Goal: Transaction & Acquisition: Book appointment/travel/reservation

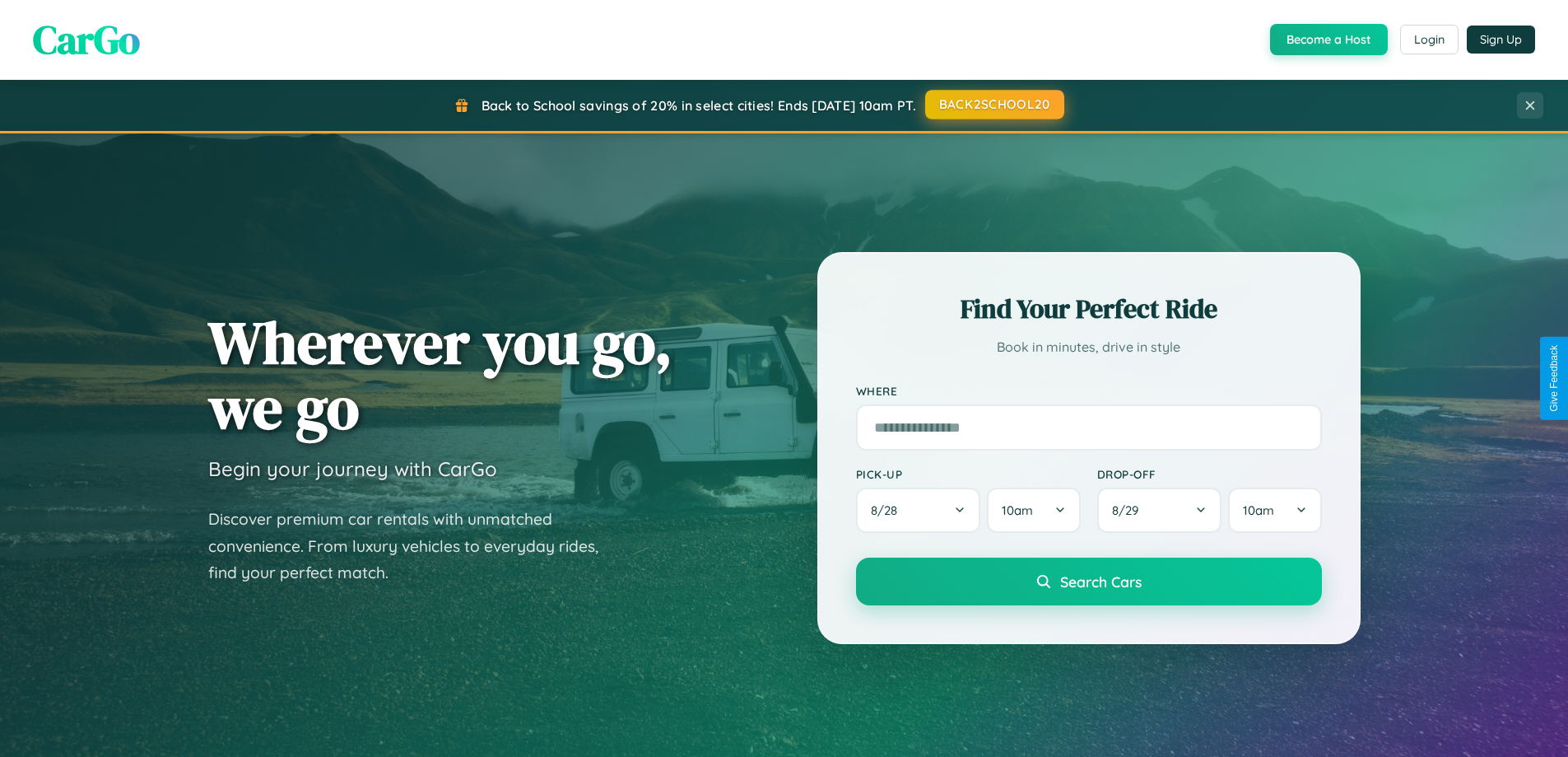
click at [993, 104] on button "BACK2SCHOOL20" at bounding box center [994, 104] width 139 height 30
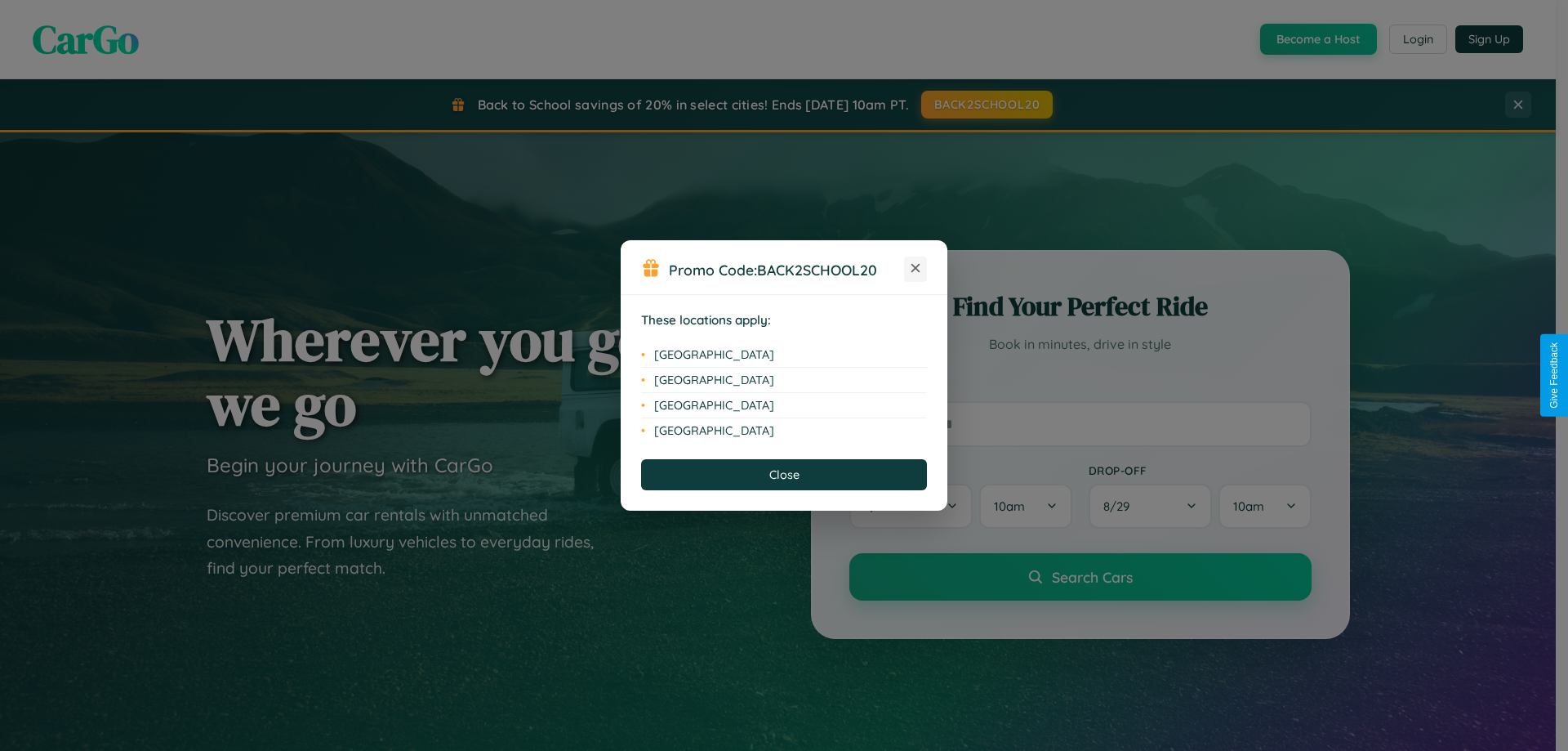
click at [916, 269] on icon at bounding box center [916, 268] width 9 height 9
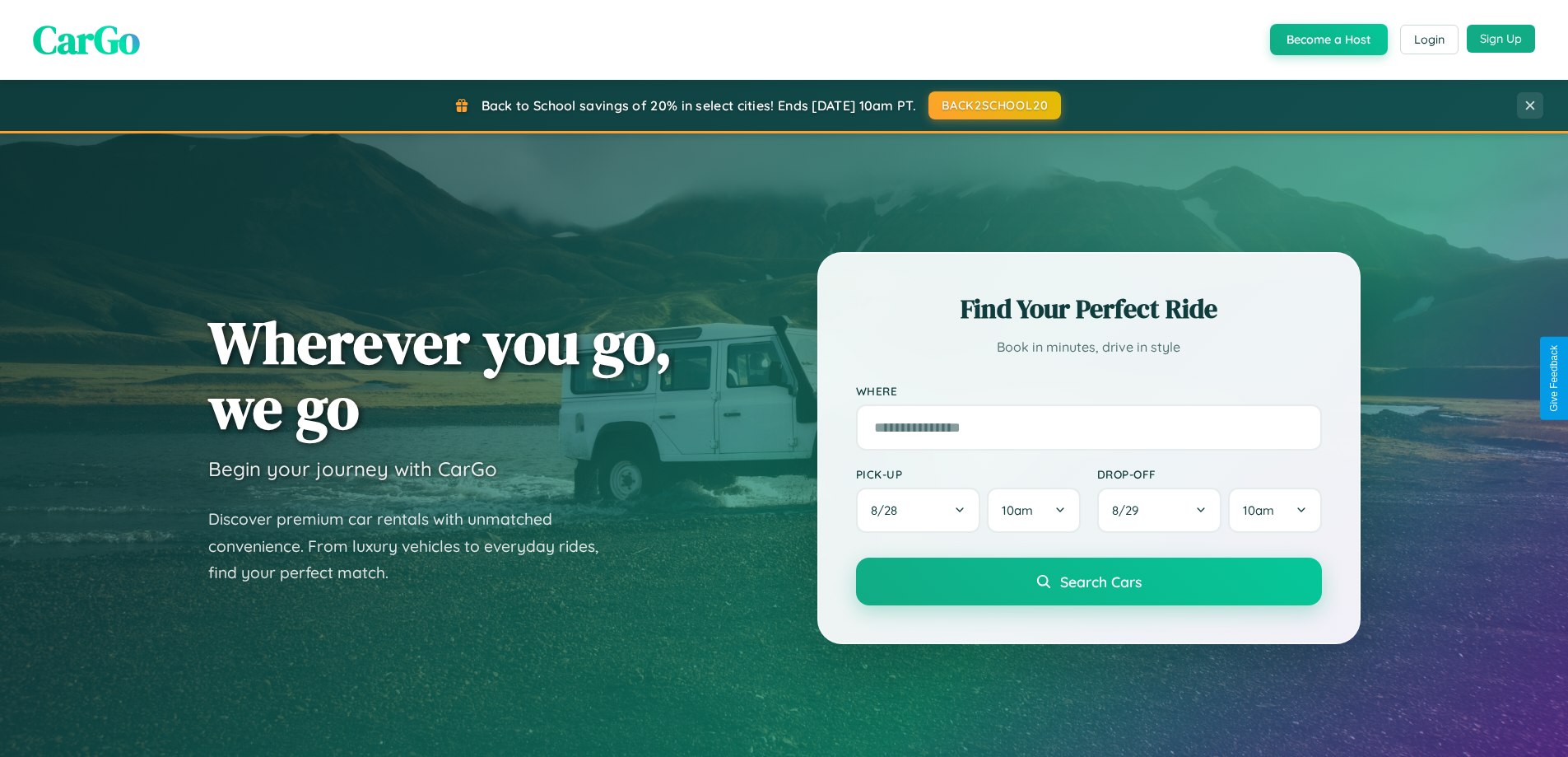
click at [1500, 39] on button "Sign Up" at bounding box center [1500, 39] width 69 height 28
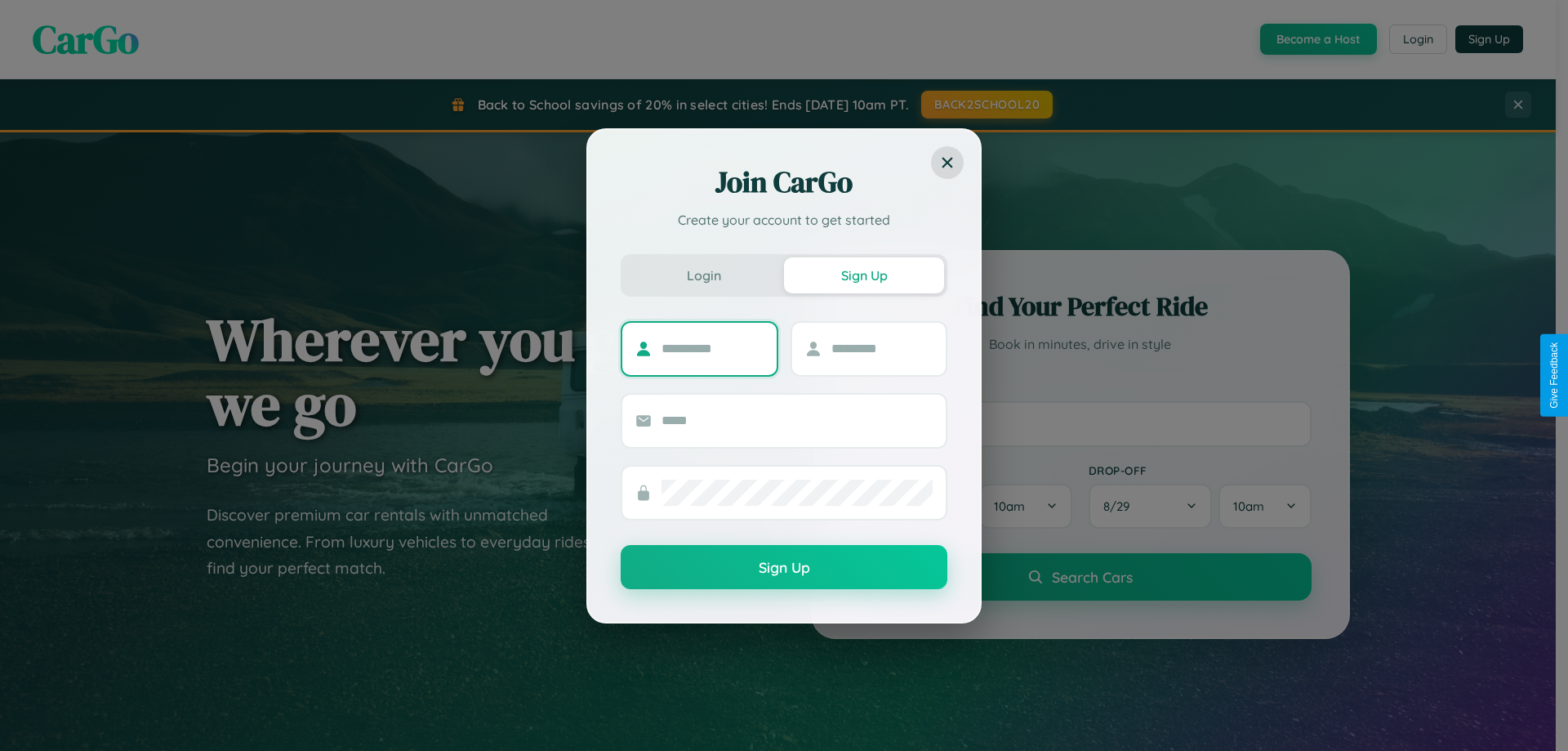
click at [713, 348] on input "text" at bounding box center [713, 349] width 102 height 27
type input "****"
click at [881, 348] on input "text" at bounding box center [883, 349] width 102 height 27
type input "*****"
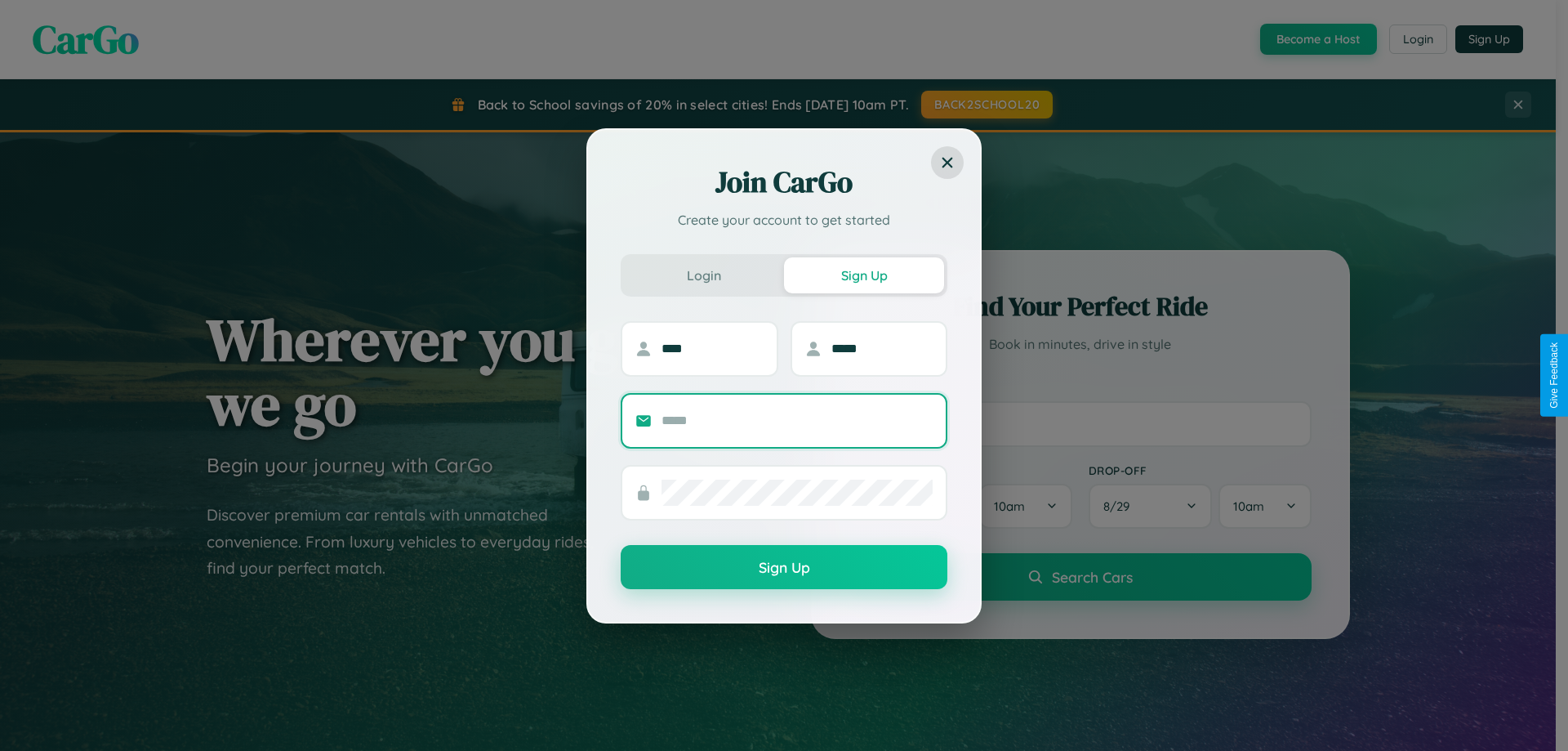
click at [797, 420] on input "text" at bounding box center [796, 421] width 271 height 27
type input "**********"
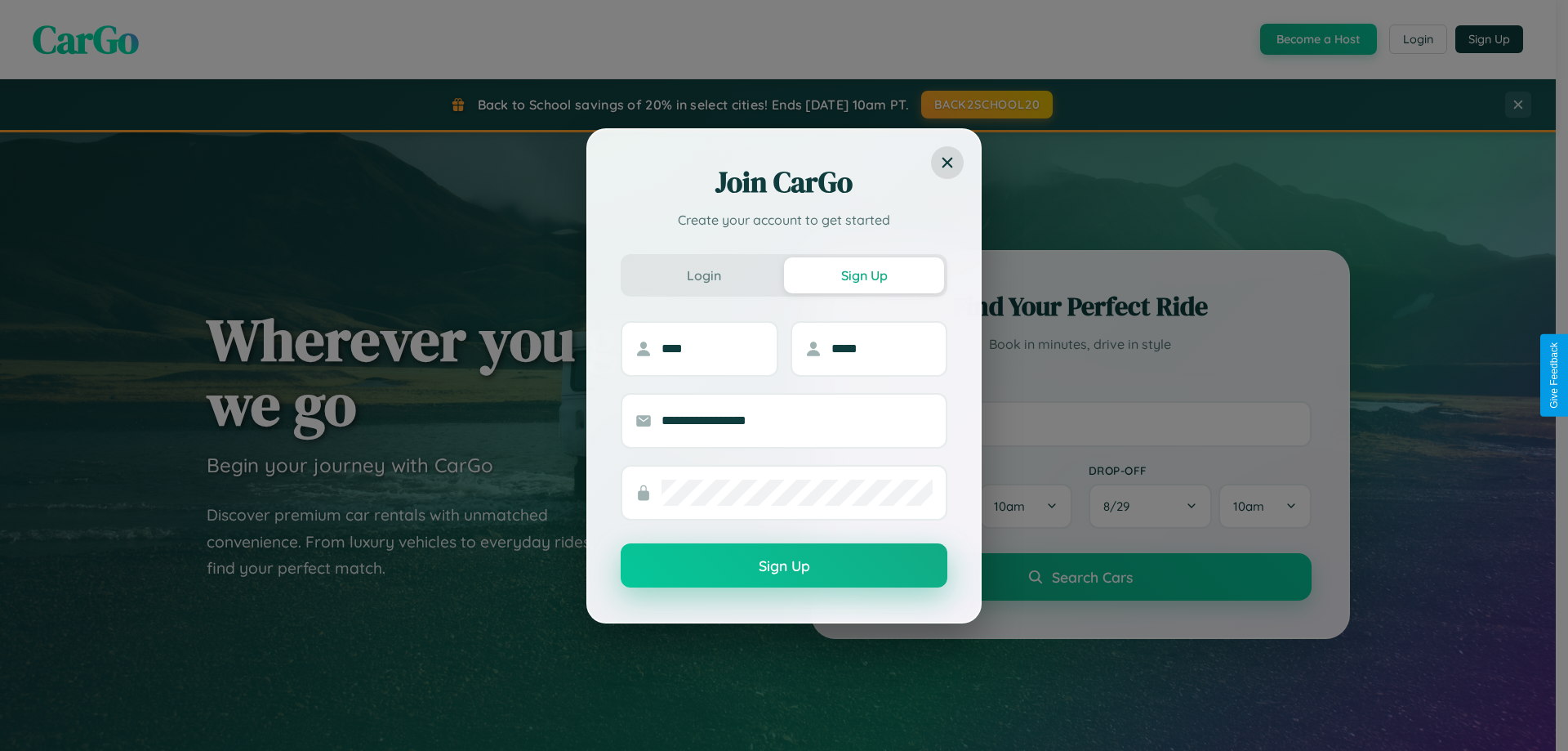
click at [784, 566] on button "Sign Up" at bounding box center [784, 565] width 326 height 44
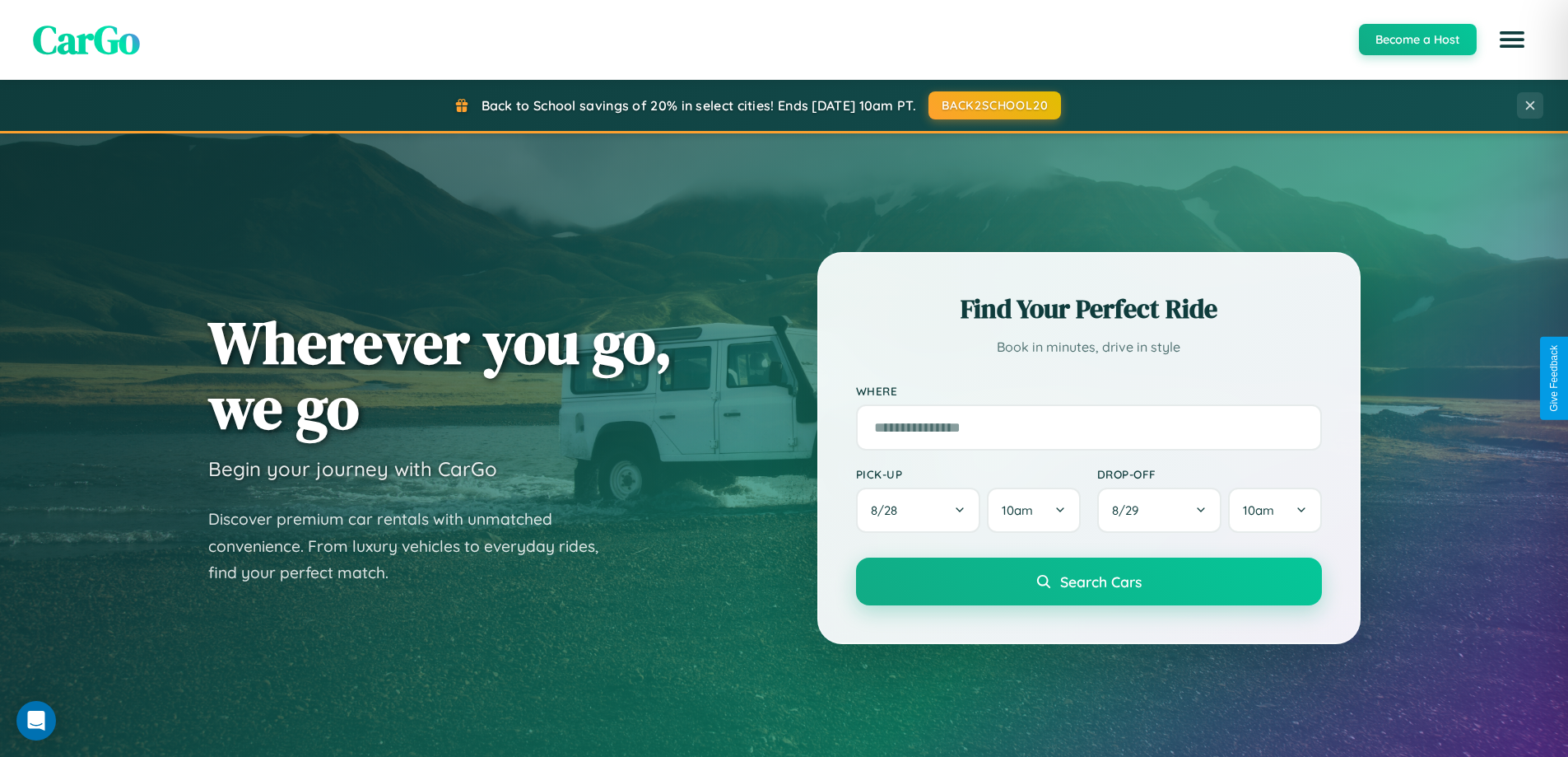
scroll to position [709, 0]
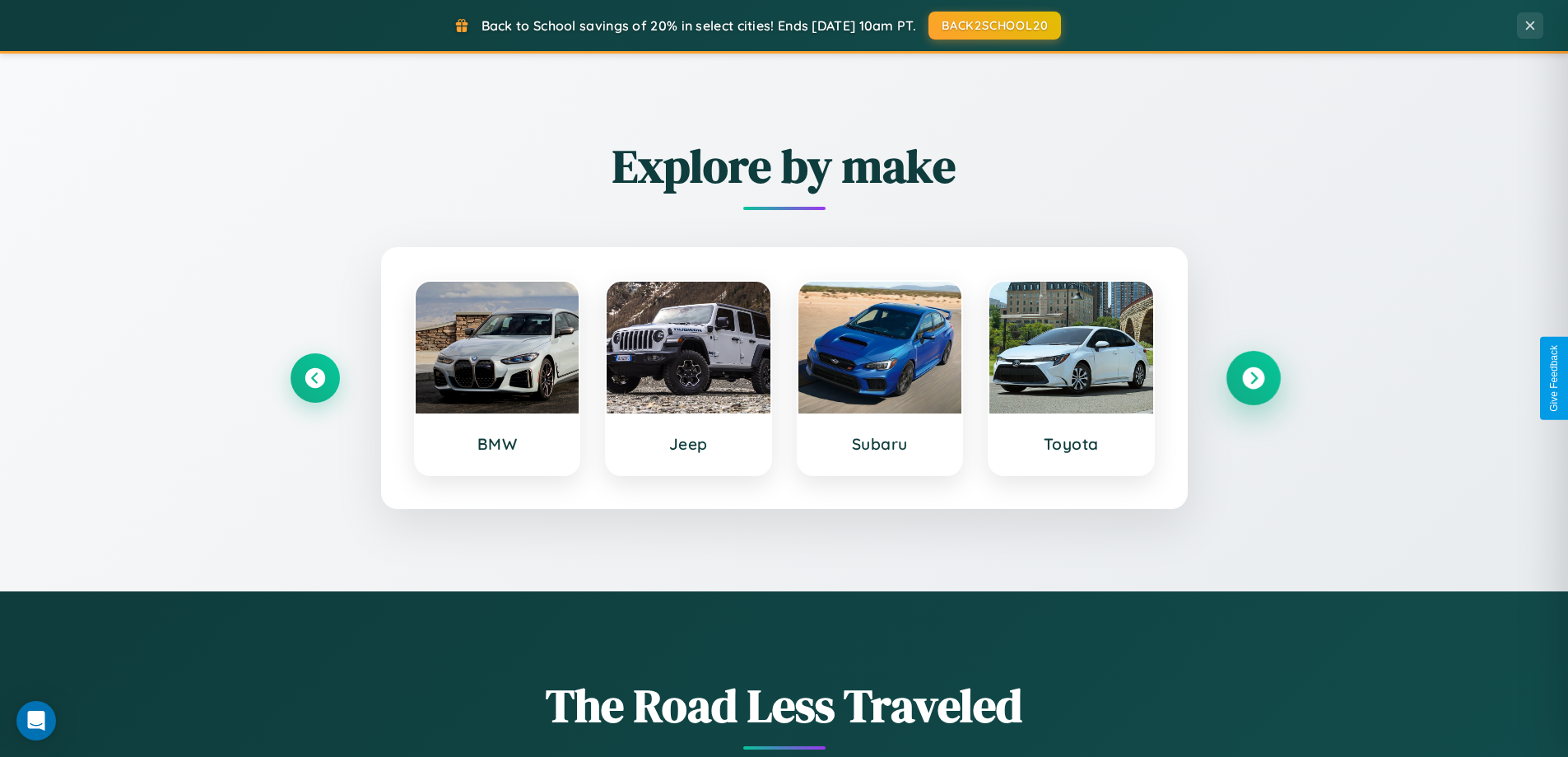
click at [1252, 378] on icon at bounding box center [1253, 378] width 22 height 22
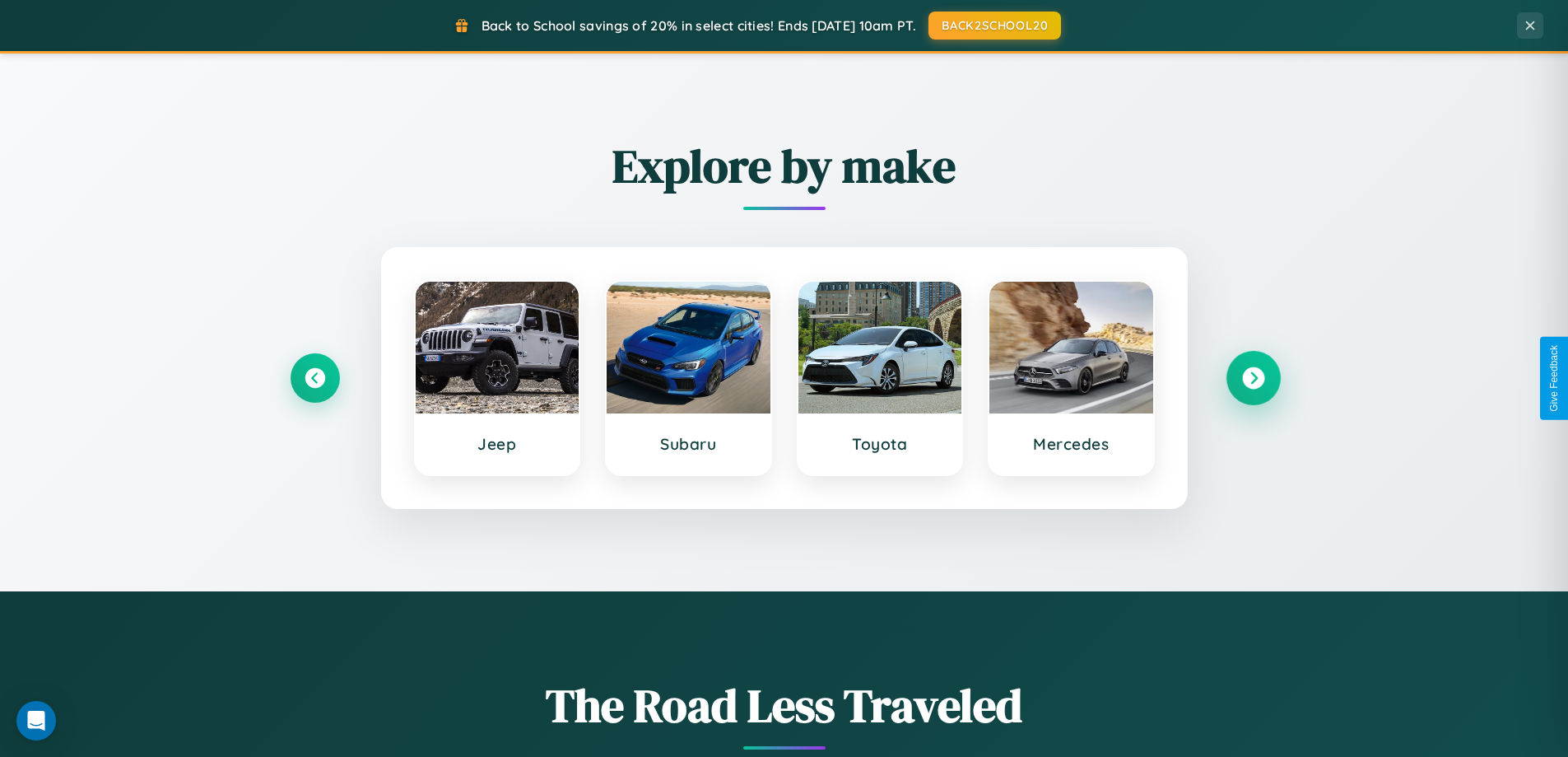
click at [1252, 378] on icon at bounding box center [1253, 378] width 22 height 22
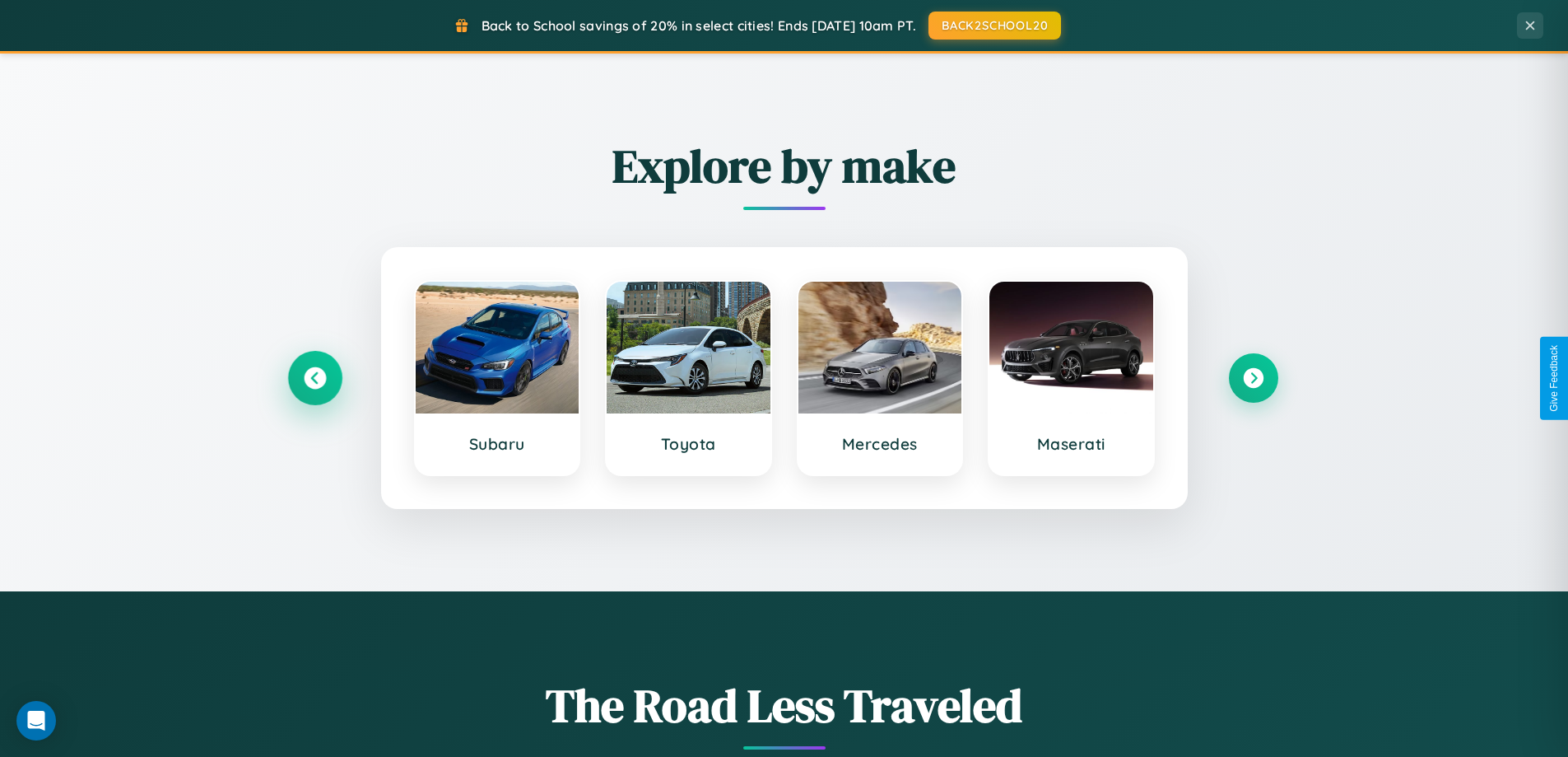
click at [315, 378] on icon at bounding box center [315, 378] width 22 height 22
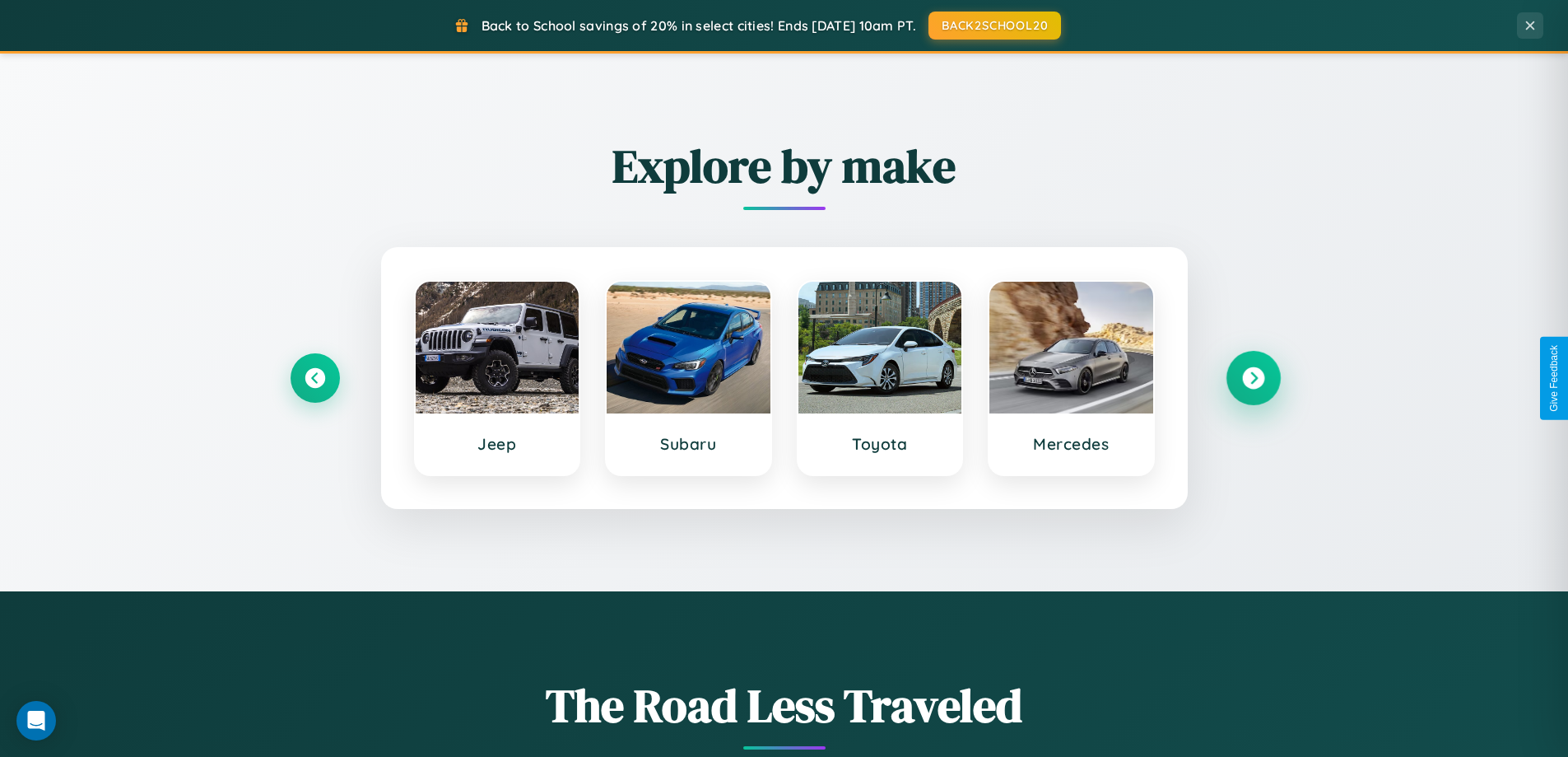
click at [1252, 378] on icon at bounding box center [1253, 378] width 22 height 22
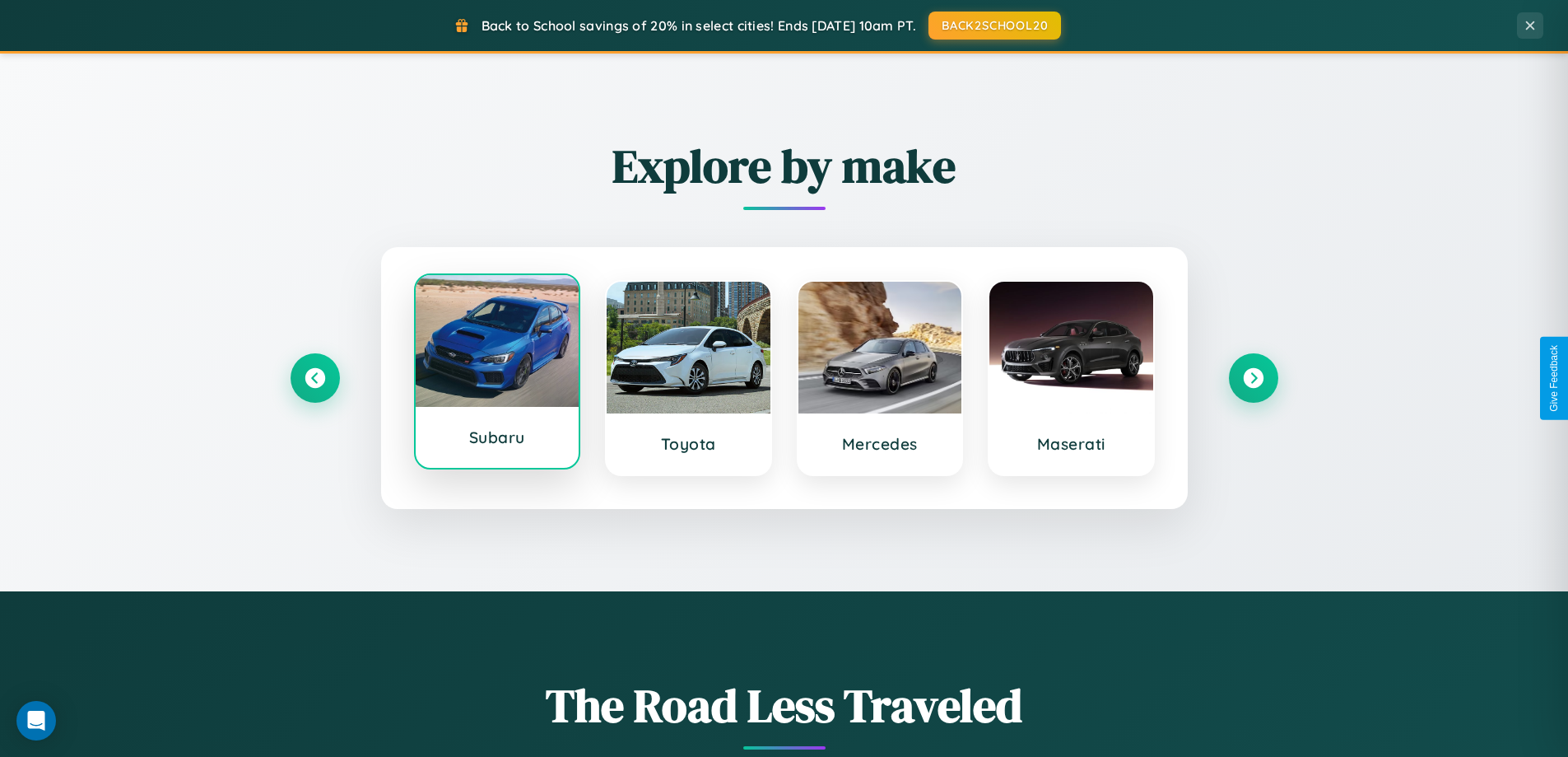
click at [497, 375] on div at bounding box center [498, 341] width 164 height 132
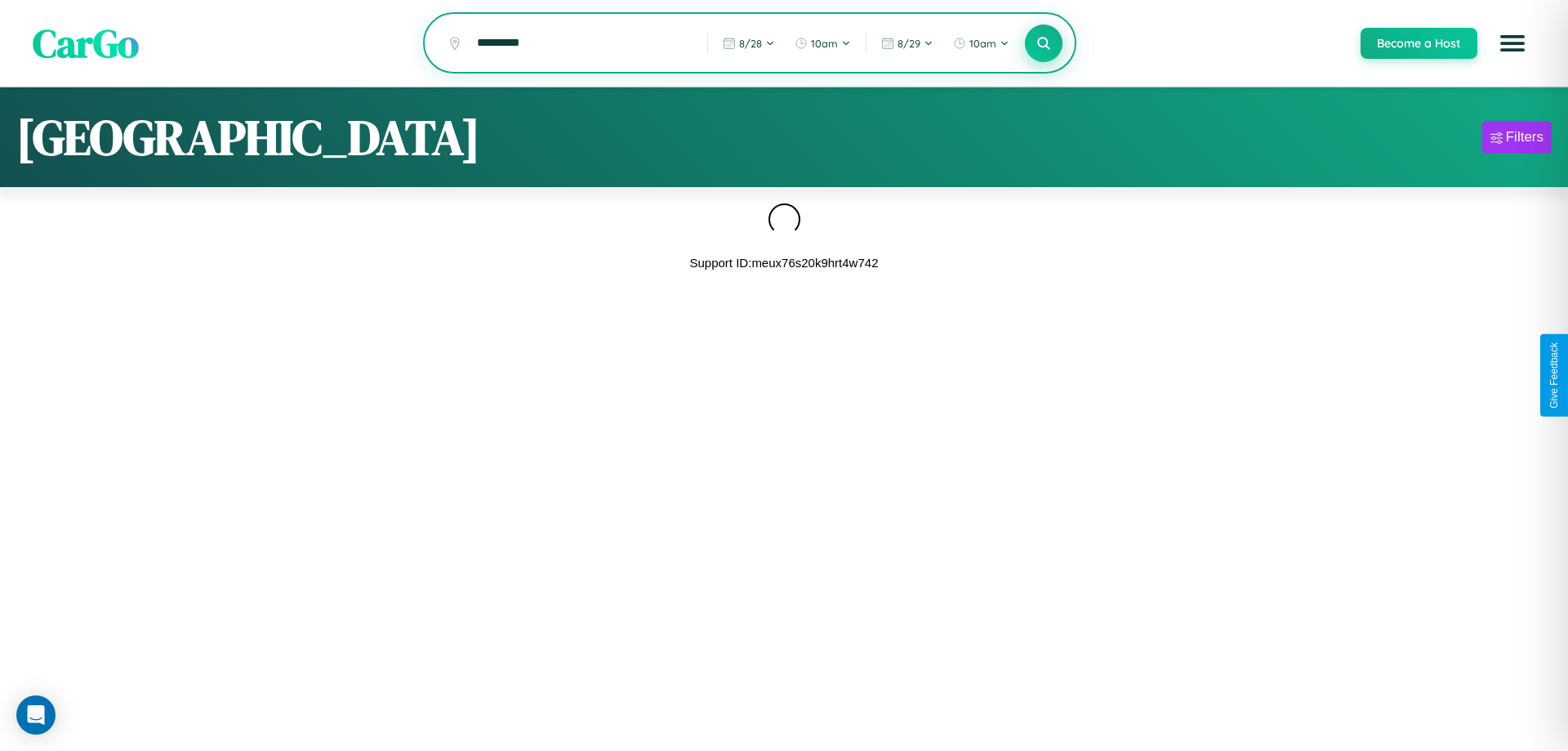
click at [1043, 43] on icon at bounding box center [1044, 43] width 16 height 16
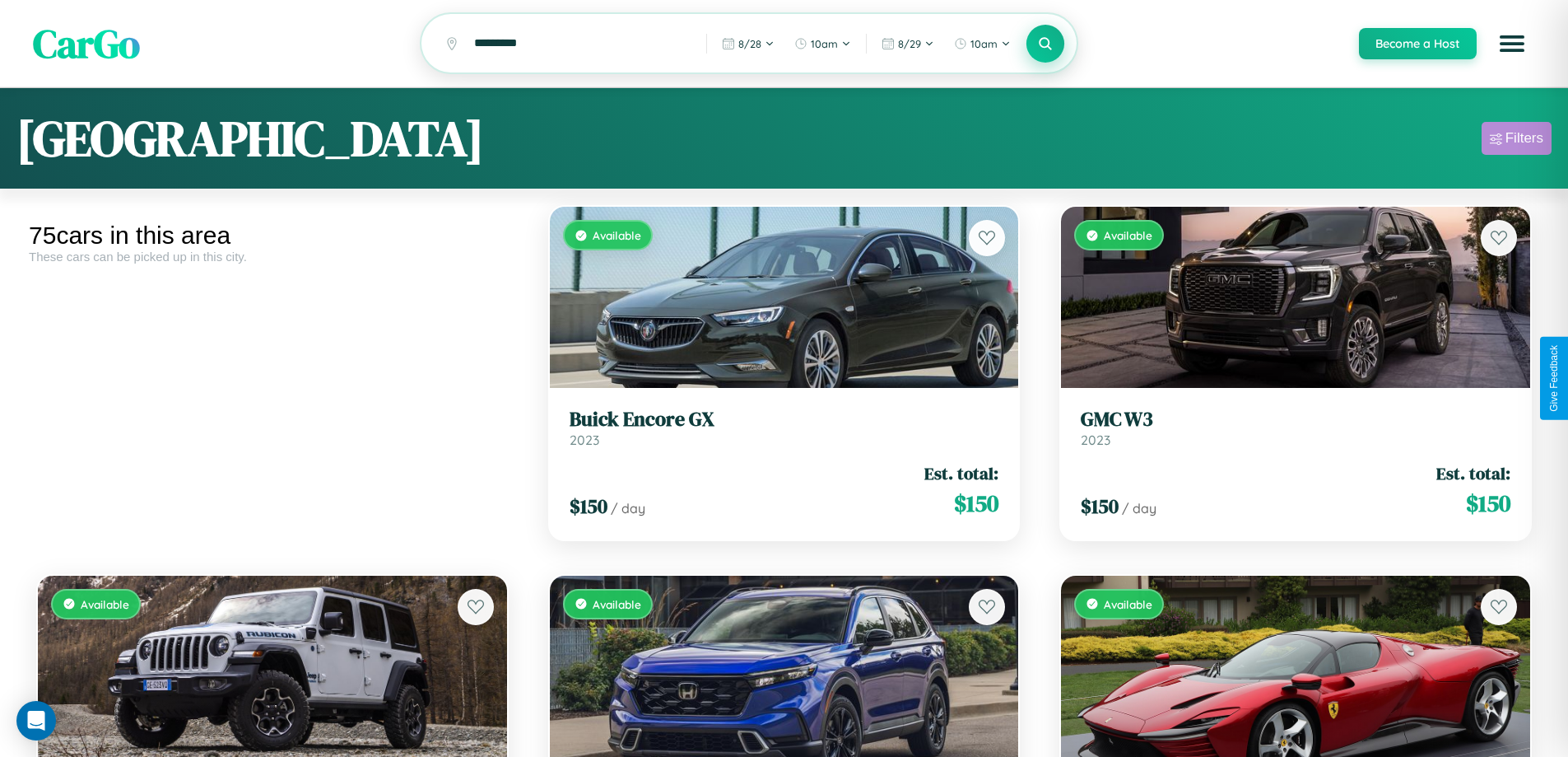
click at [1516, 141] on div "Filters" at bounding box center [1524, 138] width 38 height 17
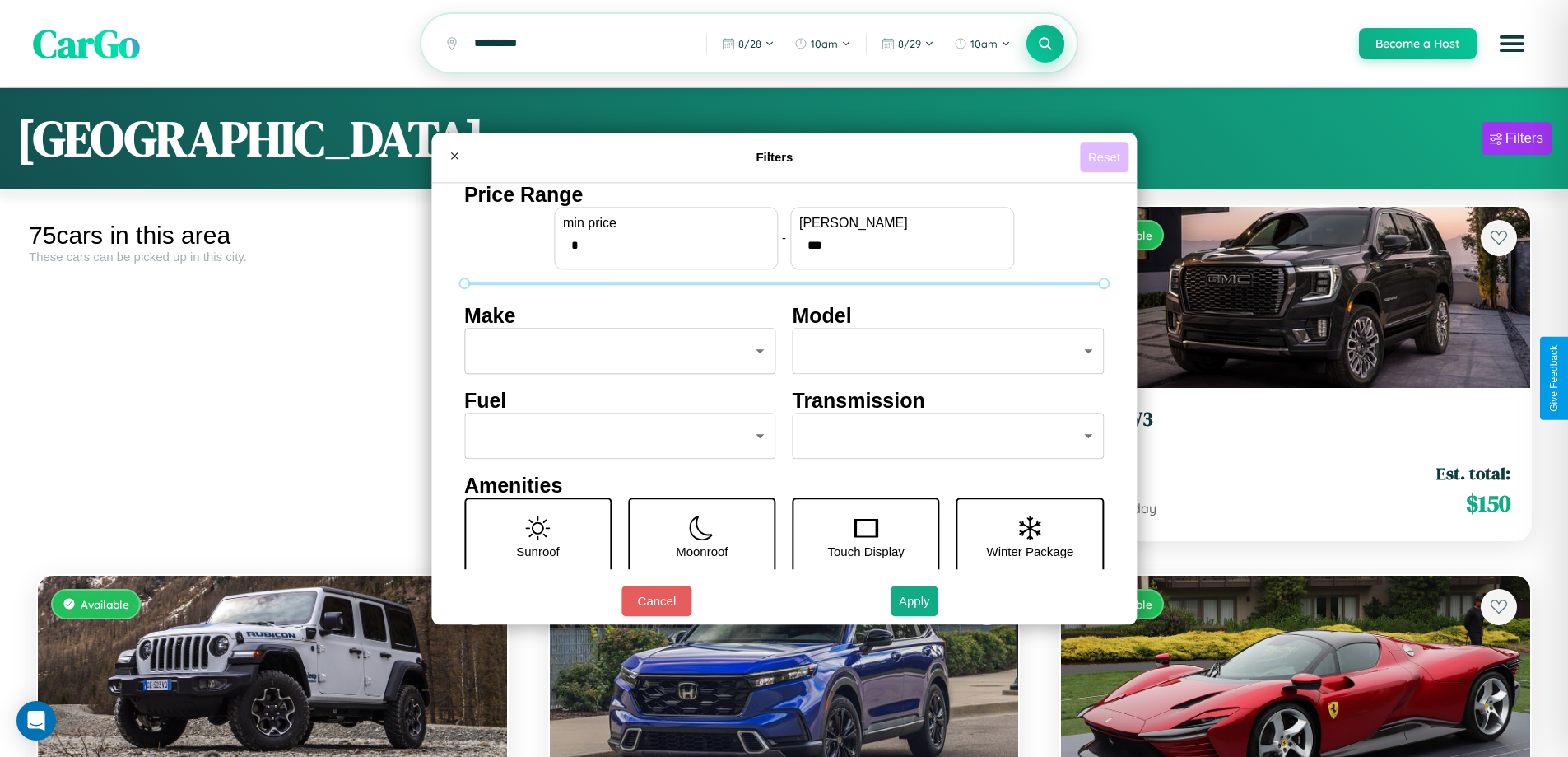
click at [1106, 156] on button "Reset" at bounding box center [1103, 157] width 49 height 31
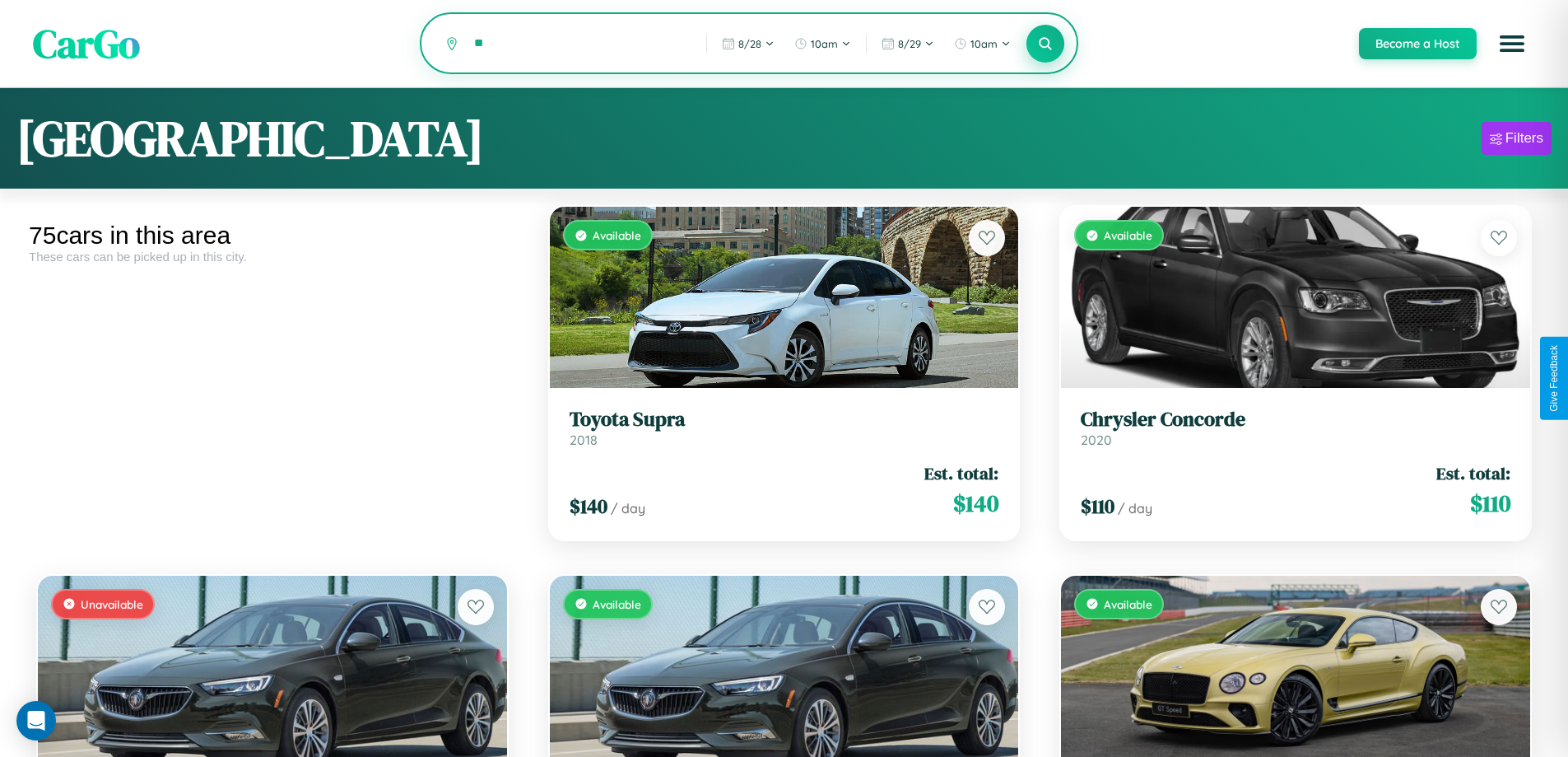
type input "*"
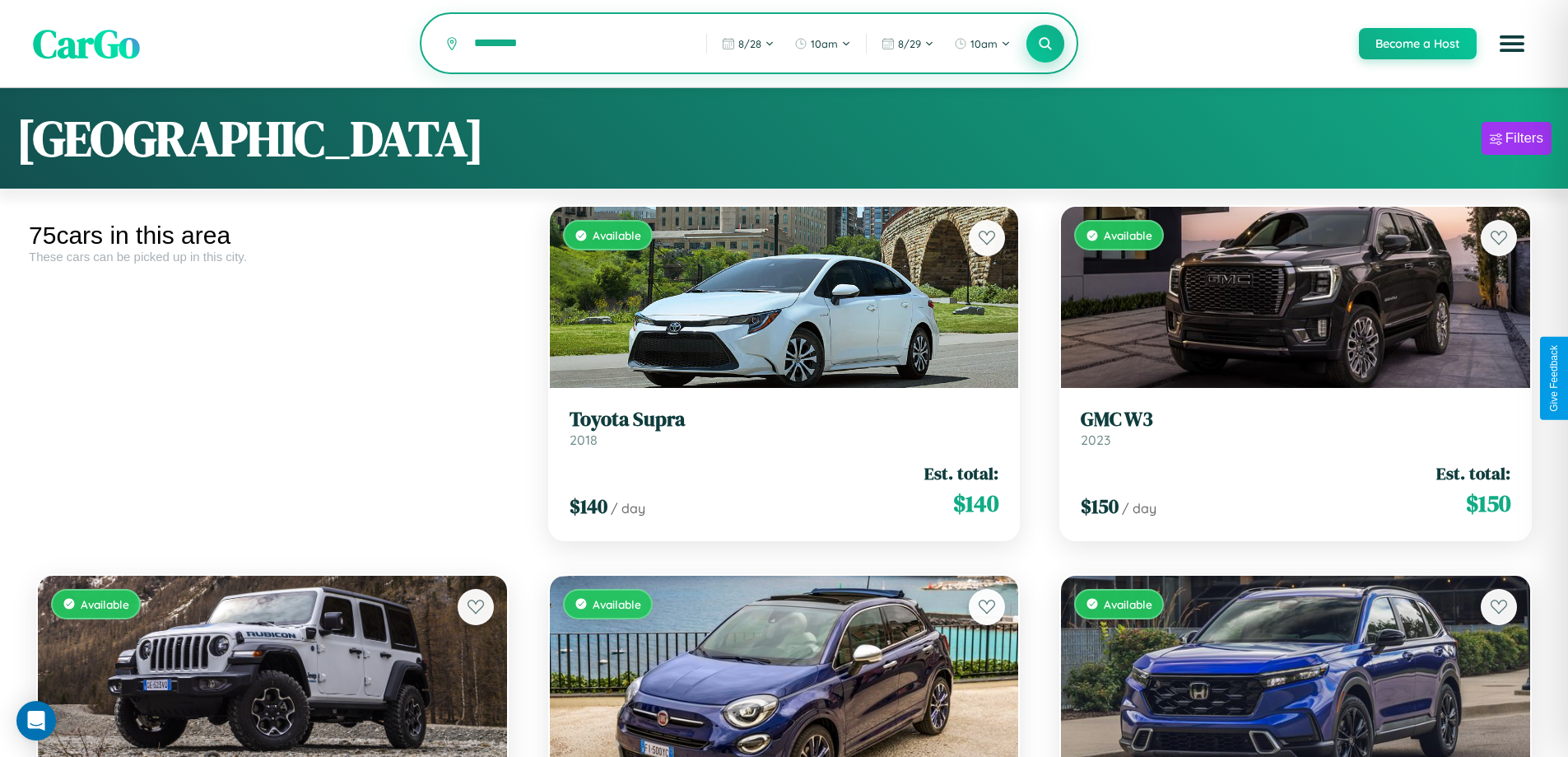
type input "*********"
click at [1045, 45] on icon at bounding box center [1046, 44] width 16 height 16
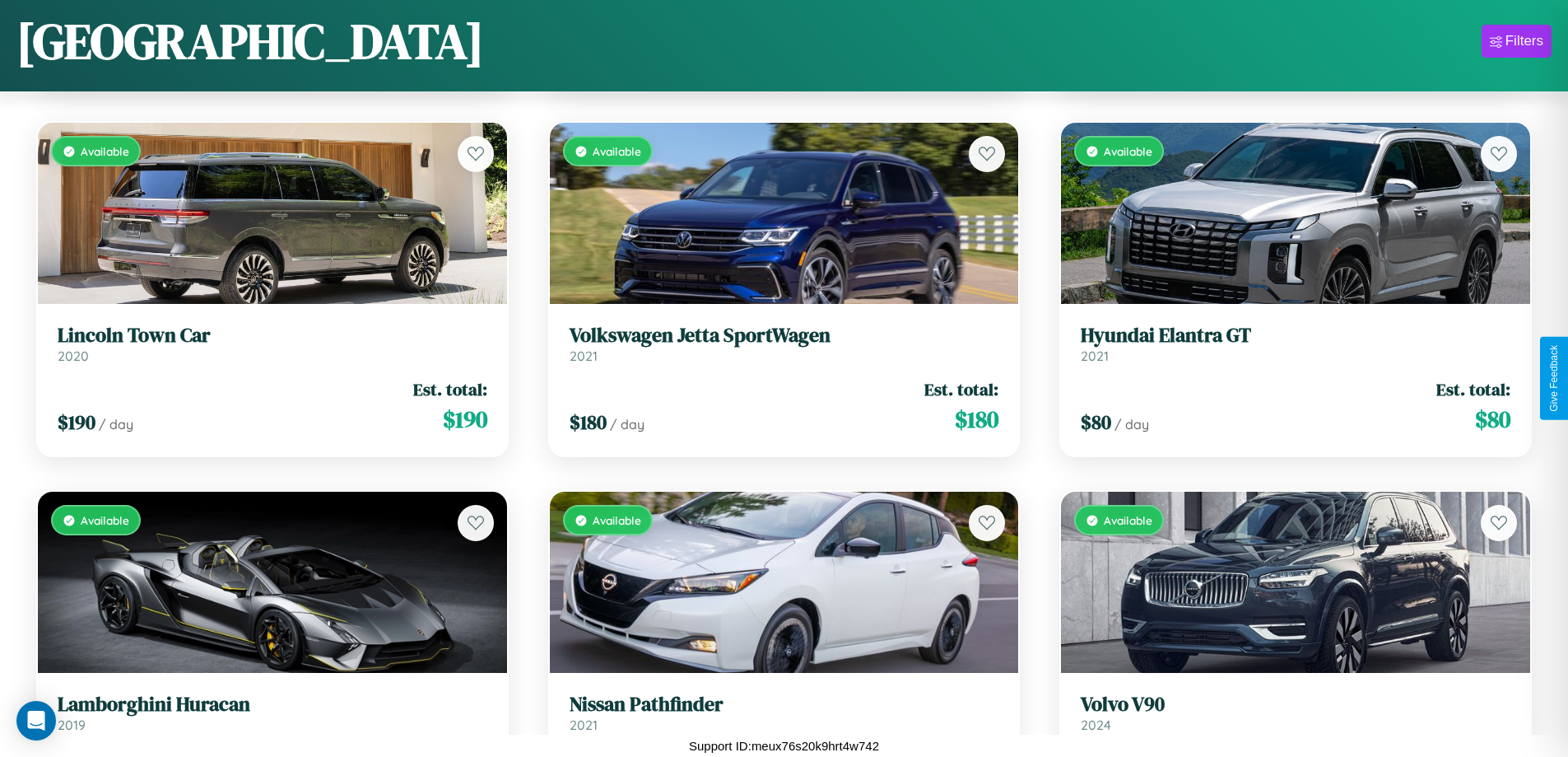
scroll to position [7236, 0]
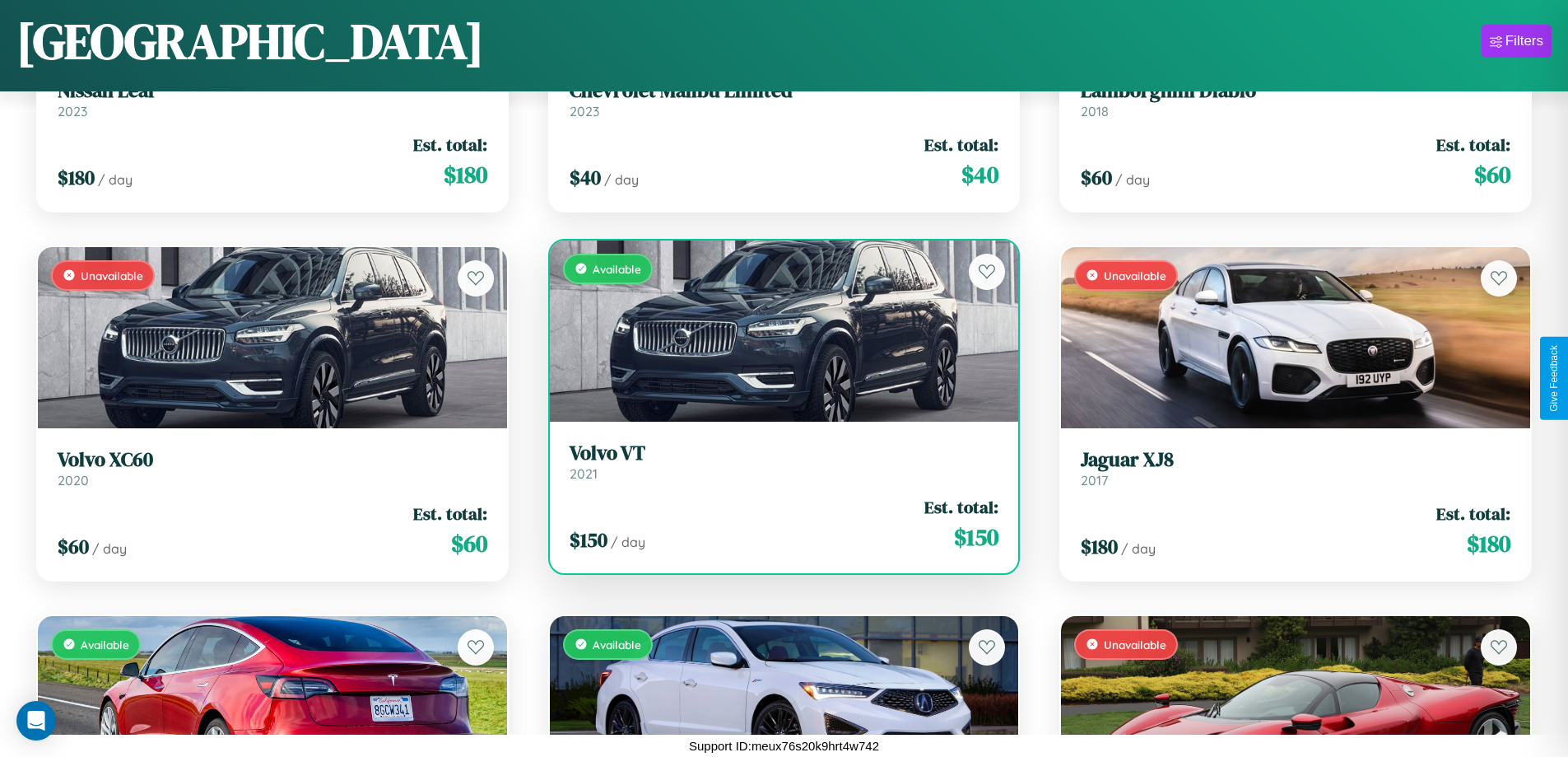
click at [777, 464] on link "Volvo VT 2021" at bounding box center [784, 461] width 430 height 41
